Goal: Information Seeking & Learning: Learn about a topic

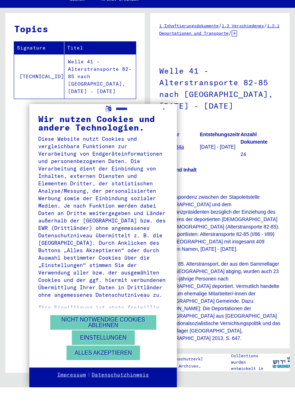
click at [107, 363] on button "Alles akzeptieren" at bounding box center [104, 370] width 74 height 15
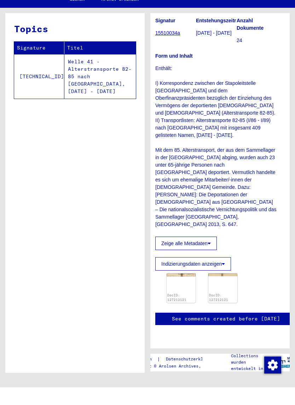
scroll to position [249, 4]
click at [193, 254] on button "Zeige alle Metadaten" at bounding box center [186, 260] width 62 height 13
click at [216, 254] on button "Zeige alle Metadaten" at bounding box center [186, 260] width 62 height 13
click at [213, 254] on button "Zeige alle Metadaten" at bounding box center [186, 260] width 62 height 13
click at [209, 259] on icon at bounding box center [208, 261] width 3 height 5
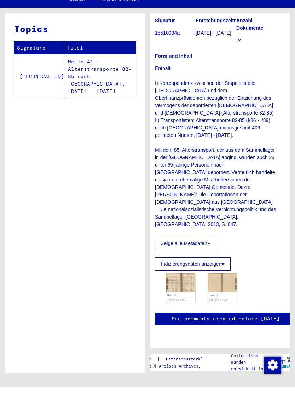
click at [200, 275] on button "Indizierungsdaten anzeigen" at bounding box center [193, 281] width 76 height 13
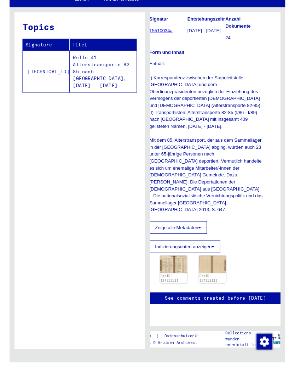
scroll to position [293, 10]
